Goal: Register for event/course

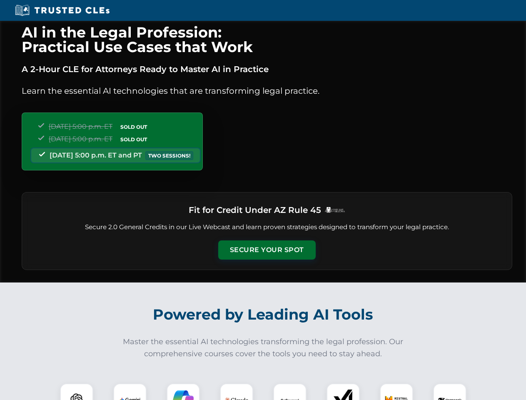
click at [266, 250] on button "Secure Your Spot" at bounding box center [266, 249] width 97 height 19
click at [77, 391] on img at bounding box center [77, 400] width 24 height 24
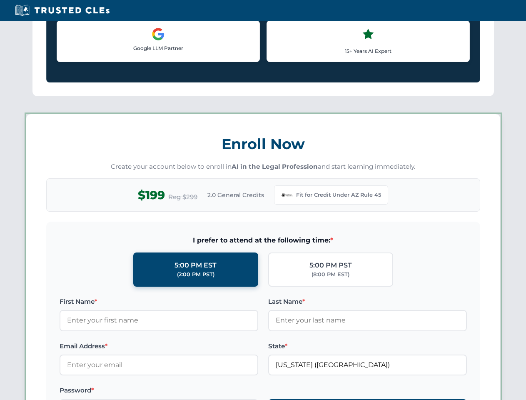
click at [183, 391] on label "Password *" at bounding box center [159, 390] width 199 height 10
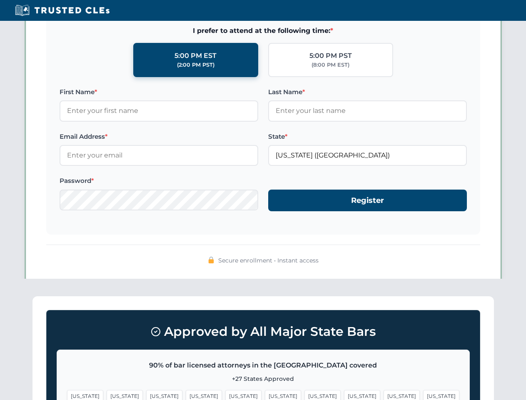
click at [383, 391] on span "[US_STATE]" at bounding box center [401, 396] width 36 height 12
